Goal: Task Accomplishment & Management: Complete application form

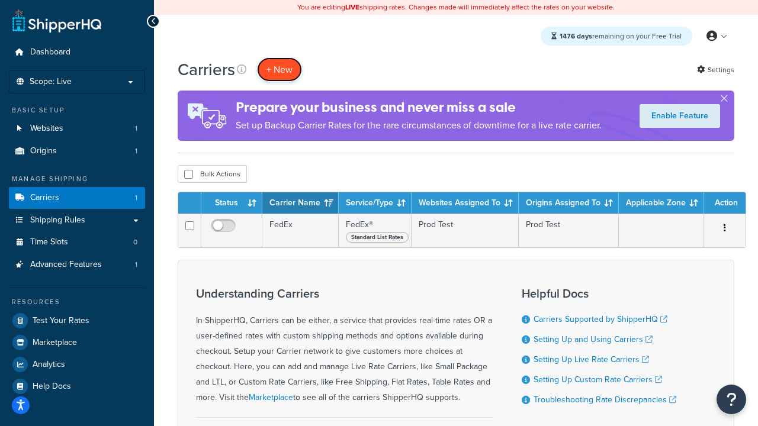
click at [279, 69] on button "+ New" at bounding box center [279, 69] width 45 height 24
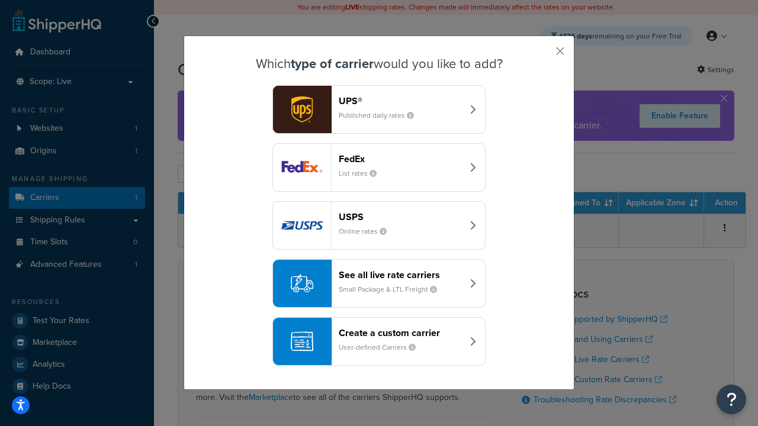
click at [379, 168] on small "List rates" at bounding box center [362, 173] width 47 height 11
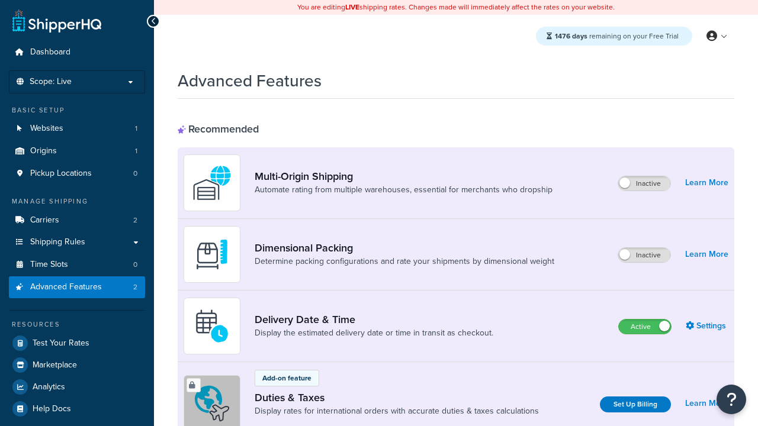
click at [645, 327] on label "Active" at bounding box center [645, 327] width 52 height 14
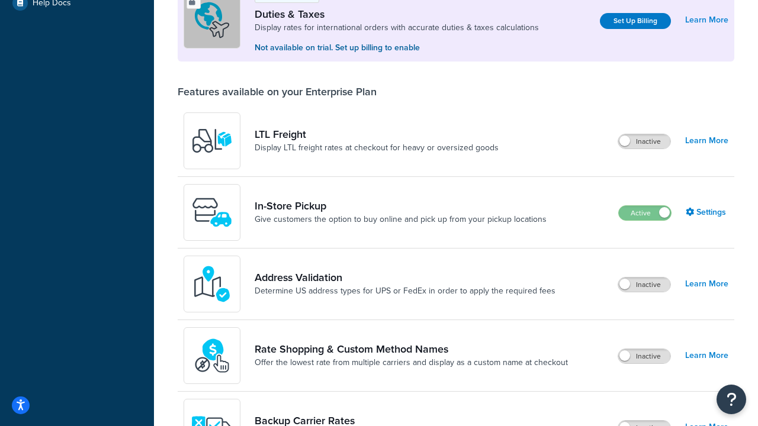
scroll to position [361, 0]
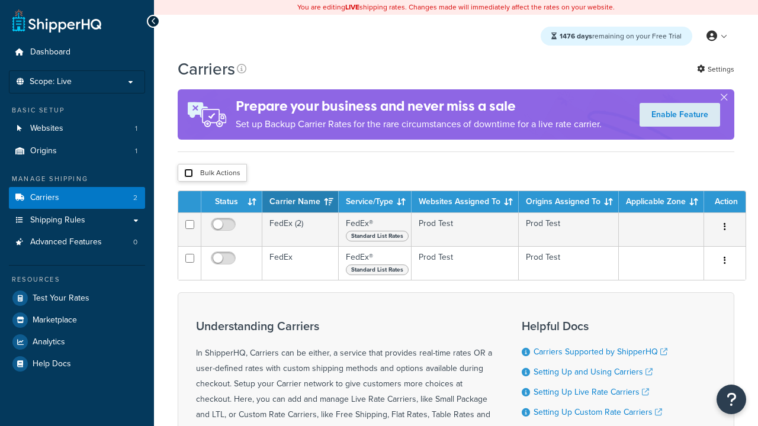
click at [188, 173] on input "checkbox" at bounding box center [188, 173] width 9 height 9
checkbox input "true"
click at [0, 0] on button "Delete" at bounding box center [0, 0] width 0 height 0
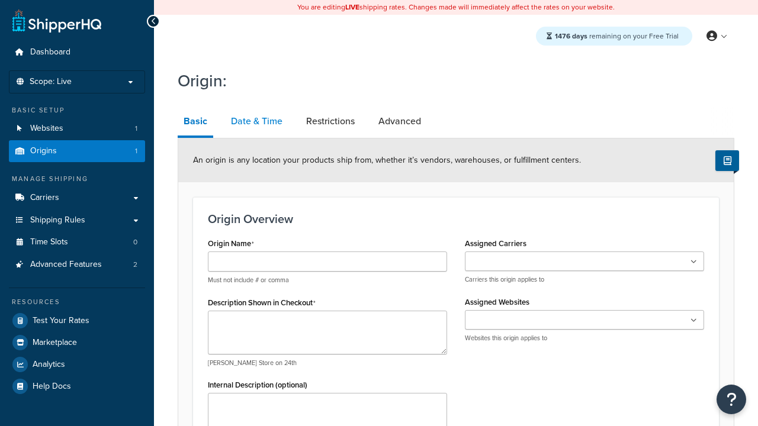
click at [256, 121] on link "Date & Time" at bounding box center [256, 121] width 63 height 28
select select "43"
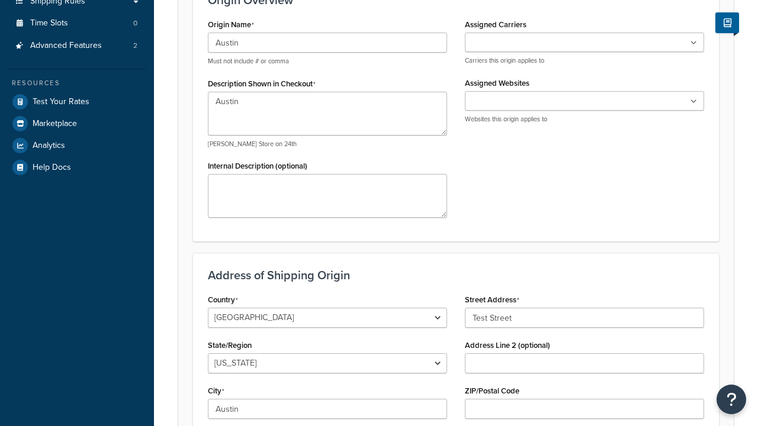
type input "Austin"
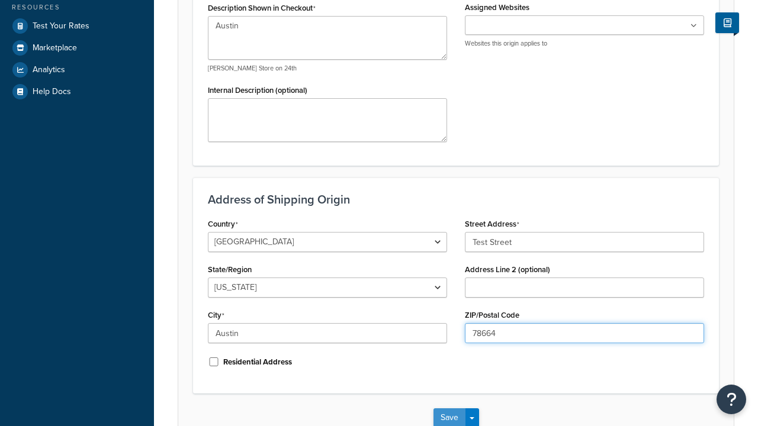
type input "78664"
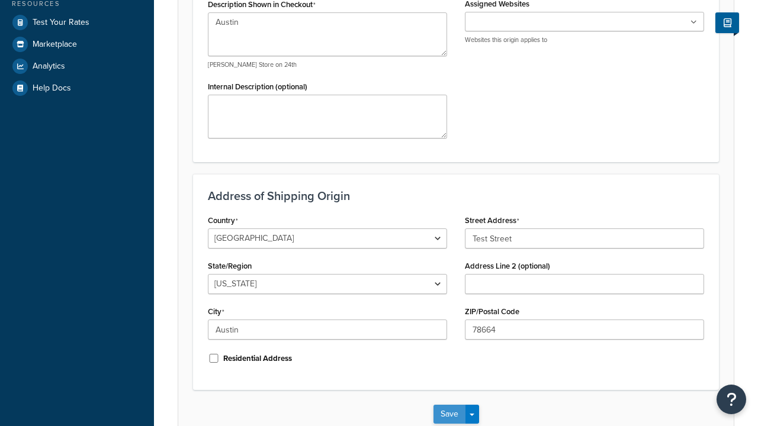
click at [449, 405] on button "Save" at bounding box center [449, 414] width 32 height 19
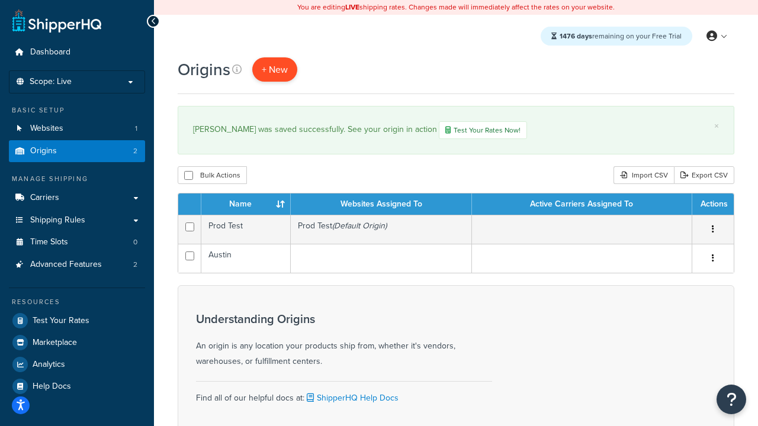
click at [274, 69] on span "+ New" at bounding box center [275, 70] width 26 height 14
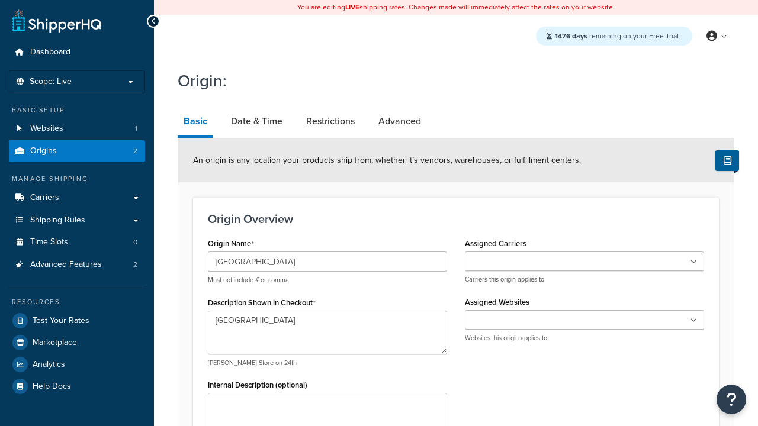
type input "Test Street"
type input "Austin"
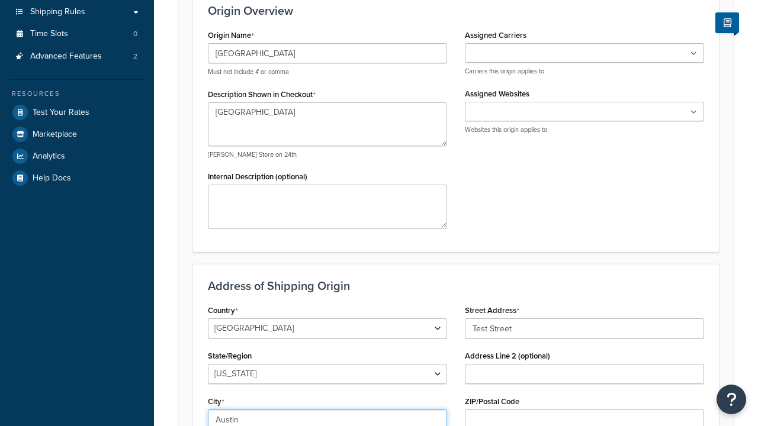
select select "43"
type input "Austin"
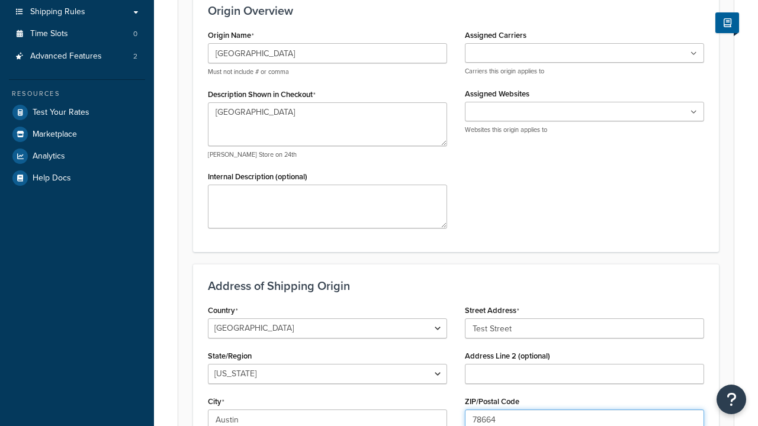
type input "78664"
